Goal: Task Accomplishment & Management: Use online tool/utility

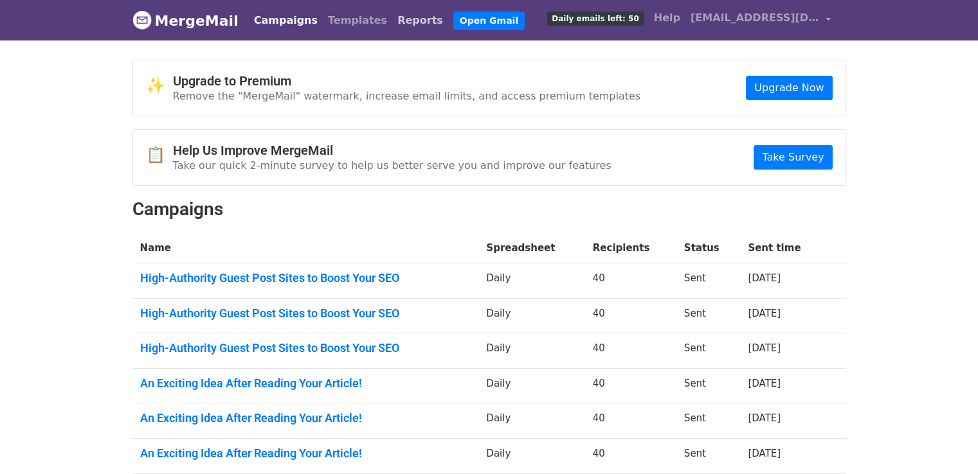
click at [392, 24] on link "Reports" at bounding box center [420, 21] width 56 height 26
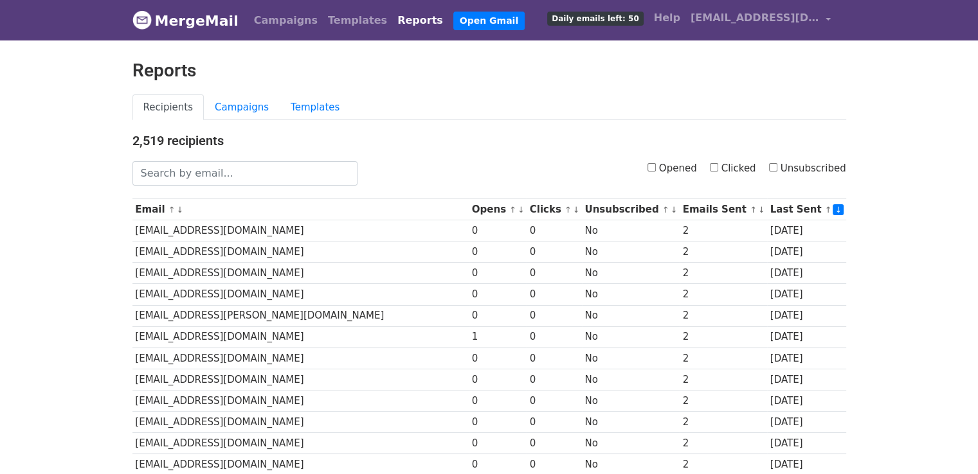
click at [719, 174] on label "Clicked" at bounding box center [733, 168] width 46 height 15
click at [718, 172] on input "Clicked" at bounding box center [714, 167] width 8 height 8
checkbox input "true"
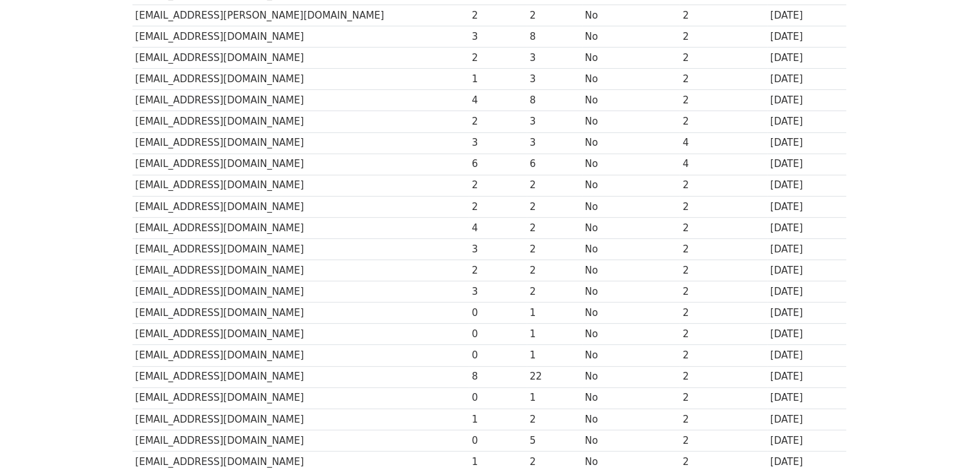
scroll to position [568, 0]
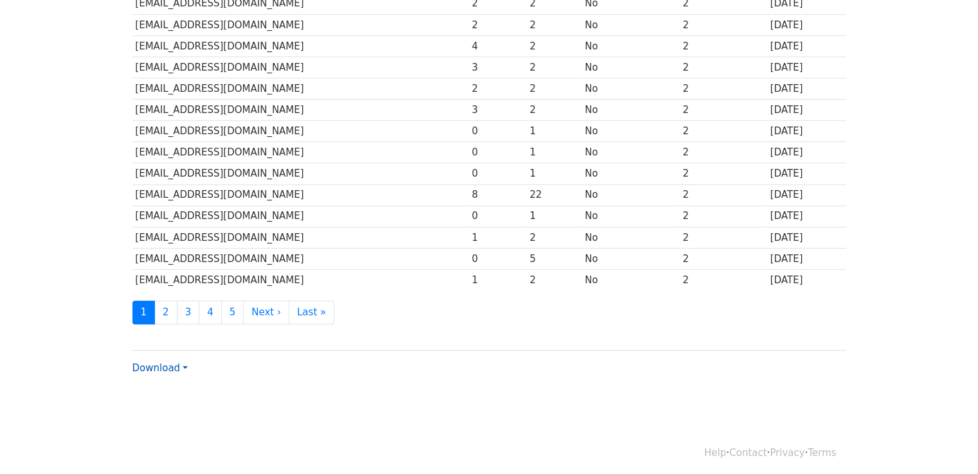
click at [175, 365] on link "Download" at bounding box center [159, 369] width 55 height 12
click at [170, 384] on link "CSV" at bounding box center [184, 392] width 102 height 21
